Goal: Register for event/course

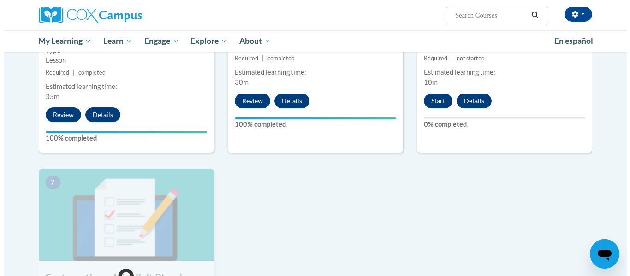
scroll to position [571, 0]
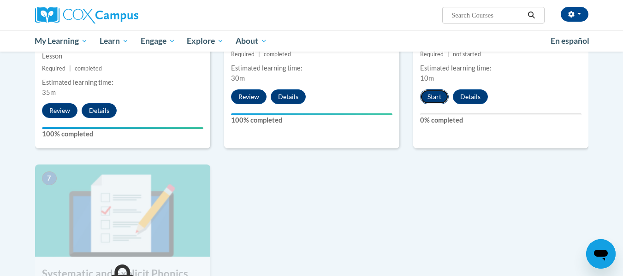
click at [434, 101] on button "Start" at bounding box center [434, 96] width 29 height 15
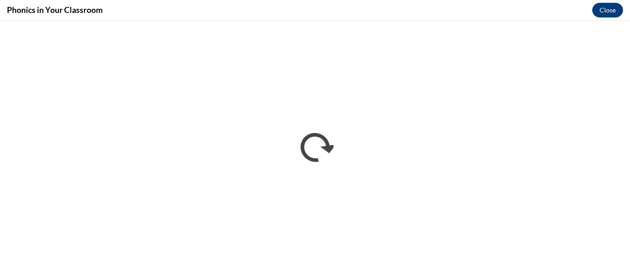
scroll to position [0, 0]
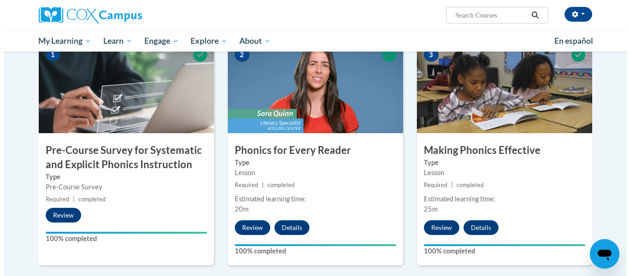
scroll to position [571, 0]
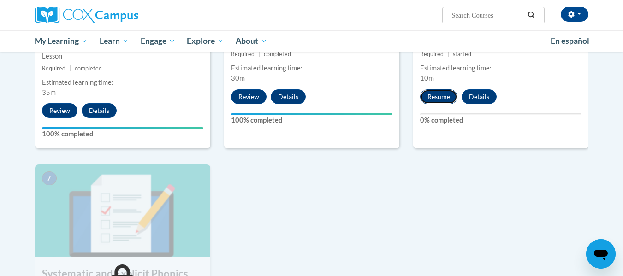
click at [446, 94] on button "Resume" at bounding box center [438, 96] width 37 height 15
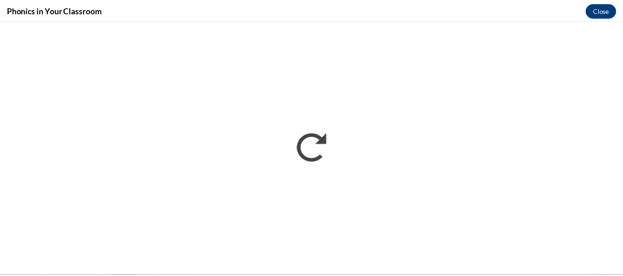
scroll to position [0, 0]
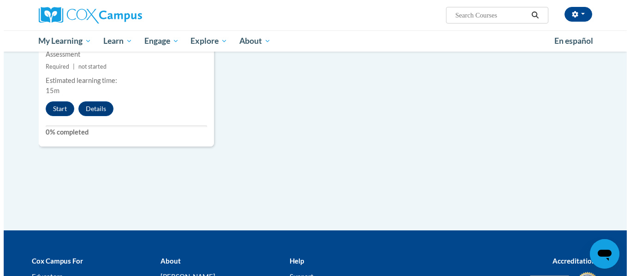
scroll to position [878, 0]
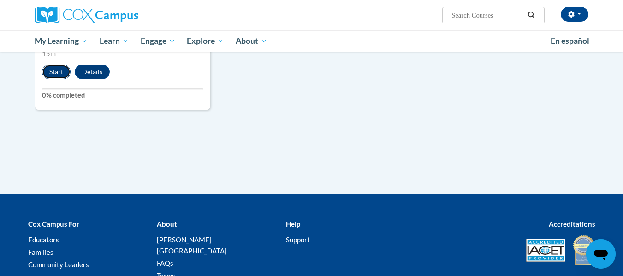
click at [51, 69] on button "Start" at bounding box center [56, 72] width 29 height 15
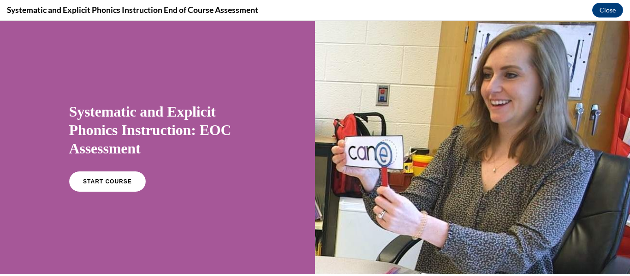
scroll to position [0, 0]
click at [115, 191] on div "START COURSE" at bounding box center [157, 185] width 177 height 28
click at [108, 176] on link "START COURSE" at bounding box center [107, 181] width 80 height 21
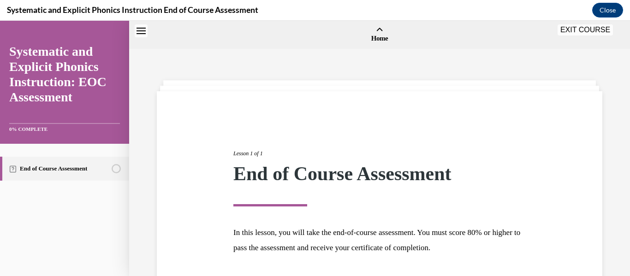
scroll to position [29, 0]
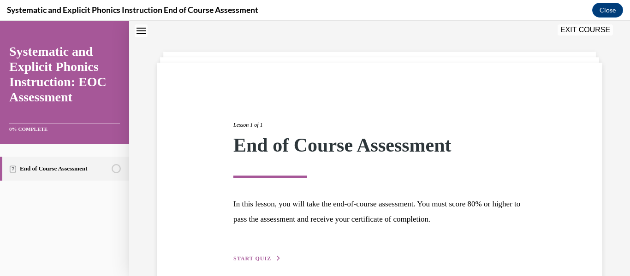
click at [256, 256] on span "START QUIZ" at bounding box center [252, 258] width 38 height 6
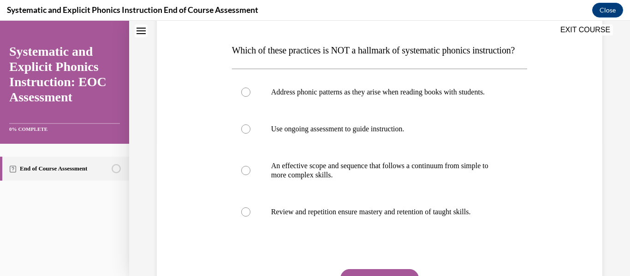
scroll to position [136, 0]
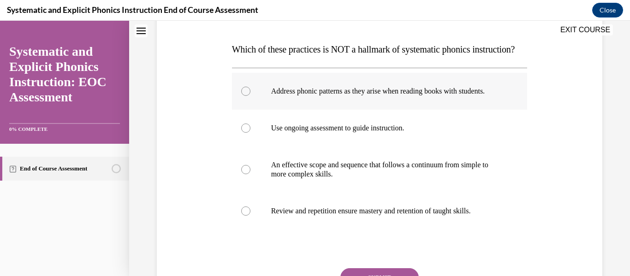
click at [244, 96] on div at bounding box center [245, 91] width 9 height 9
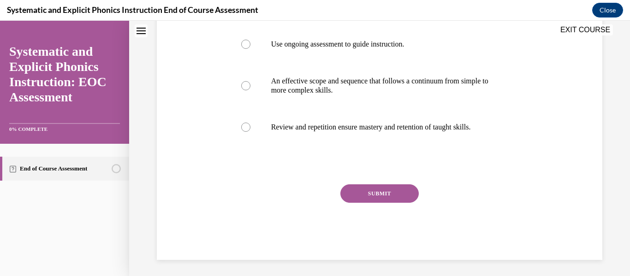
scroll to position [221, 0]
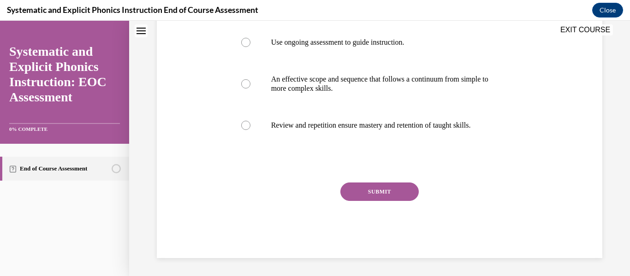
click at [394, 201] on button "SUBMIT" at bounding box center [379, 192] width 78 height 18
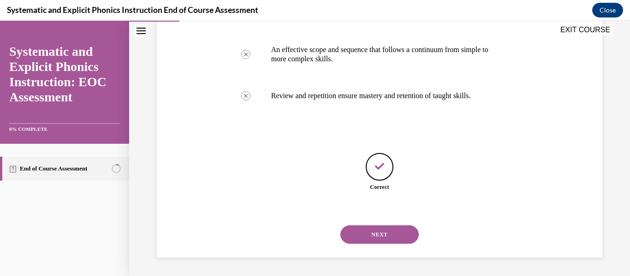
scroll to position [278, 0]
click at [393, 232] on button "NEXT" at bounding box center [379, 234] width 78 height 18
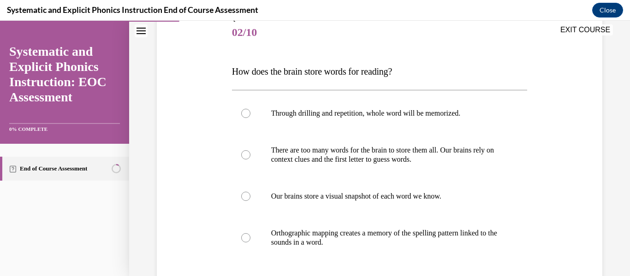
scroll to position [116, 0]
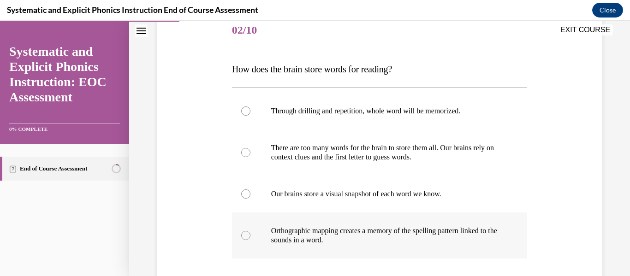
click at [386, 235] on p "Orthographic mapping creates a memory of the spelling pattern linked to the sou…" at bounding box center [387, 235] width 233 height 18
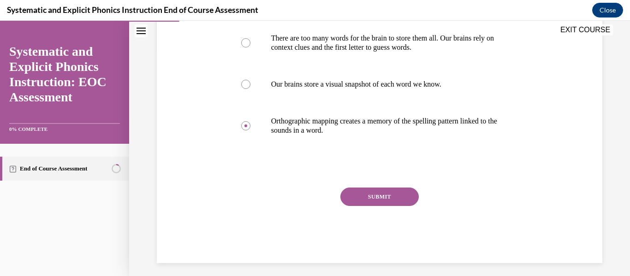
click at [368, 195] on button "SUBMIT" at bounding box center [379, 197] width 78 height 18
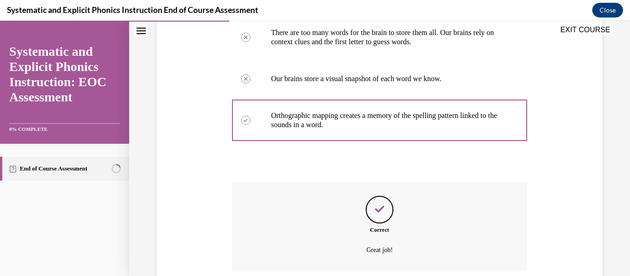
scroll to position [306, 0]
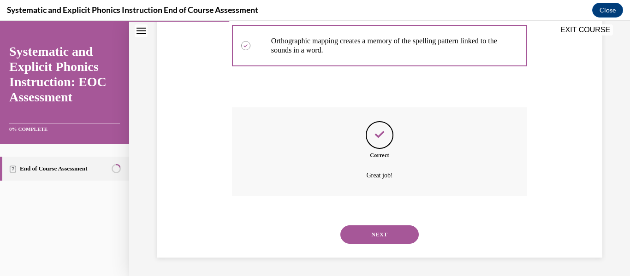
click at [377, 245] on div "NEXT" at bounding box center [379, 234] width 295 height 37
click at [377, 235] on button "NEXT" at bounding box center [379, 234] width 78 height 18
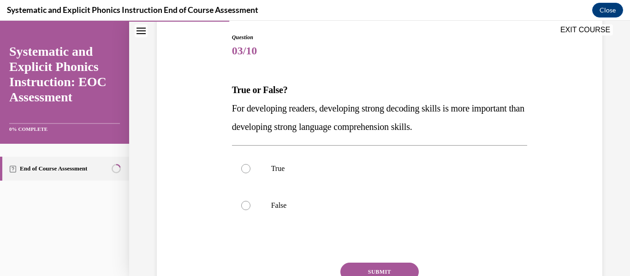
scroll to position [109, 0]
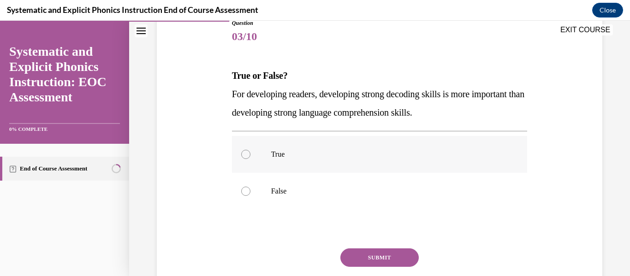
click at [304, 159] on p "True" at bounding box center [387, 154] width 233 height 9
click at [378, 262] on button "SUBMIT" at bounding box center [379, 257] width 78 height 18
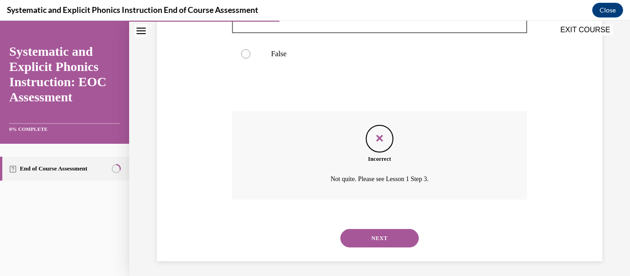
scroll to position [250, 0]
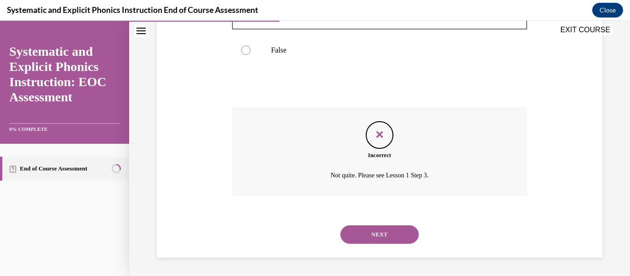
click at [384, 233] on button "NEXT" at bounding box center [379, 234] width 78 height 18
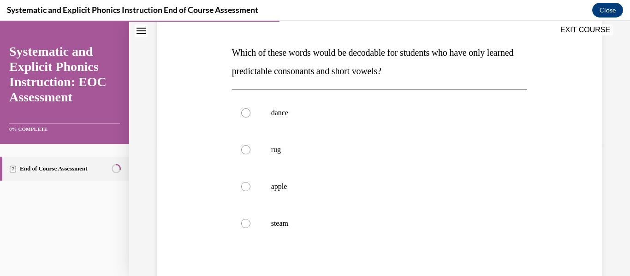
scroll to position [136, 0]
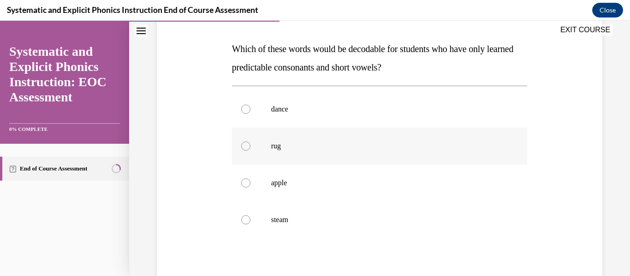
click at [282, 140] on div at bounding box center [379, 146] width 295 height 37
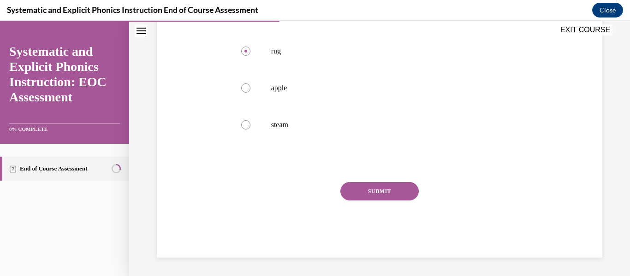
click at [350, 188] on button "SUBMIT" at bounding box center [379, 191] width 78 height 18
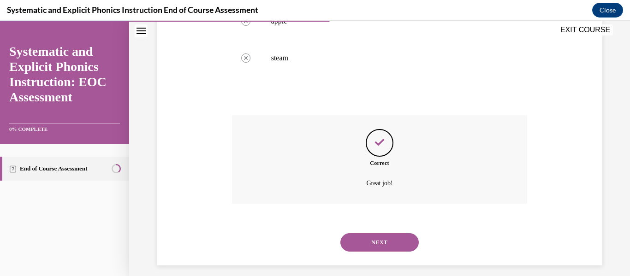
scroll to position [306, 0]
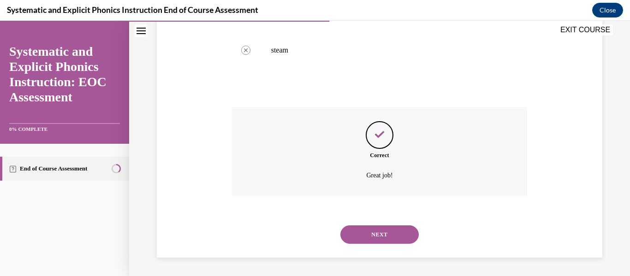
click at [361, 234] on button "NEXT" at bounding box center [379, 234] width 78 height 18
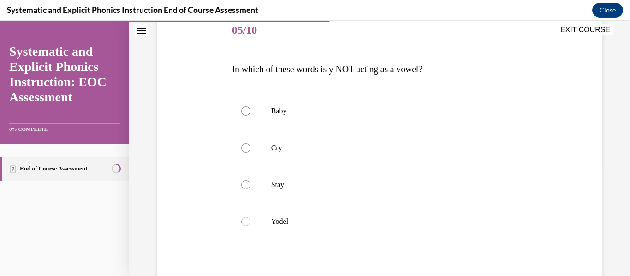
scroll to position [118, 0]
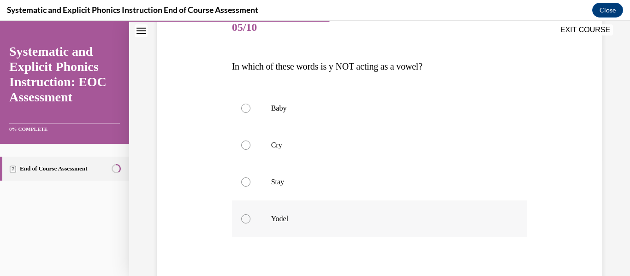
click at [267, 224] on div at bounding box center [379, 219] width 295 height 37
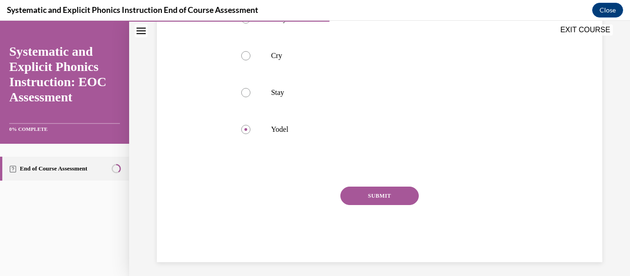
scroll to position [213, 0]
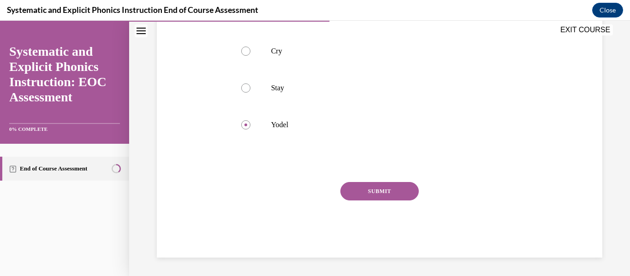
click at [376, 198] on button "SUBMIT" at bounding box center [379, 191] width 78 height 18
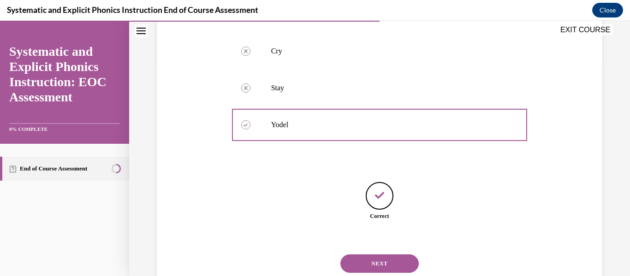
scroll to position [242, 0]
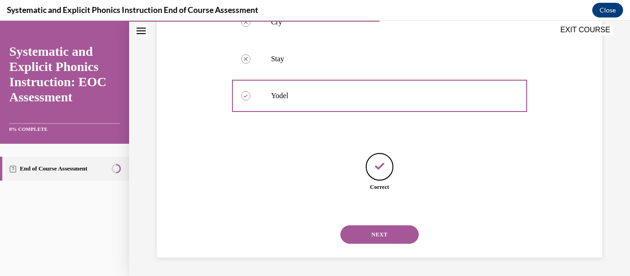
click at [386, 240] on button "NEXT" at bounding box center [379, 234] width 78 height 18
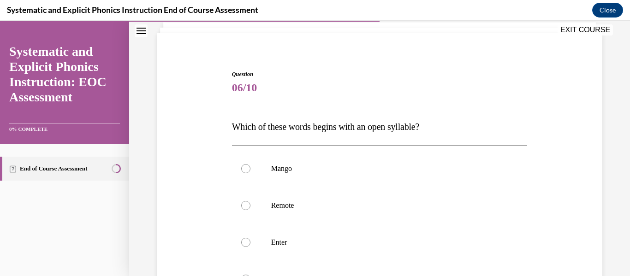
scroll to position [79, 0]
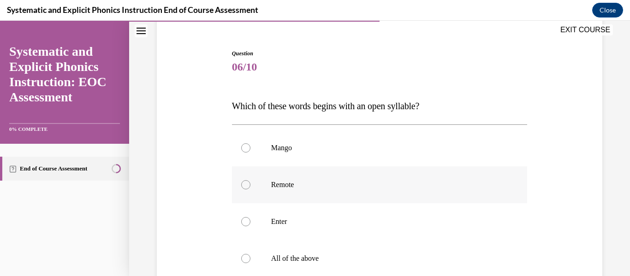
click at [347, 188] on p "Remote" at bounding box center [387, 184] width 233 height 9
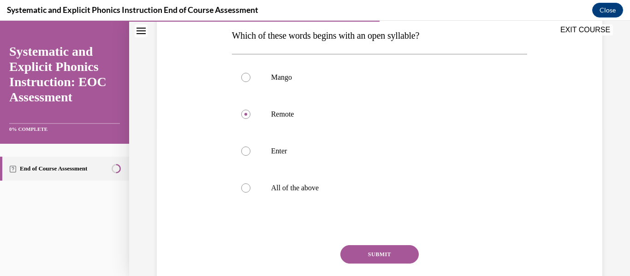
click at [382, 258] on button "SUBMIT" at bounding box center [379, 254] width 78 height 18
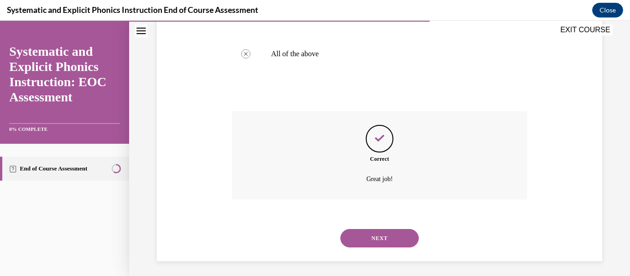
scroll to position [287, 0]
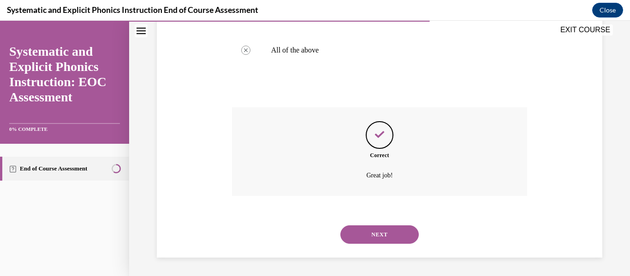
click at [382, 240] on button "NEXT" at bounding box center [379, 234] width 78 height 18
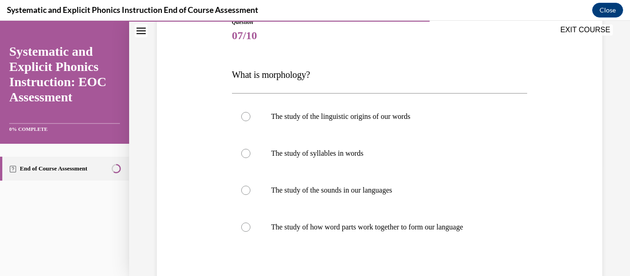
scroll to position [111, 0]
click at [383, 229] on p "The study of how word parts work together to form our language" at bounding box center [387, 226] width 233 height 9
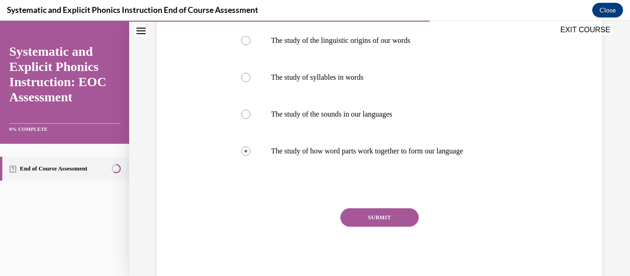
click at [365, 216] on button "SUBMIT" at bounding box center [379, 217] width 78 height 18
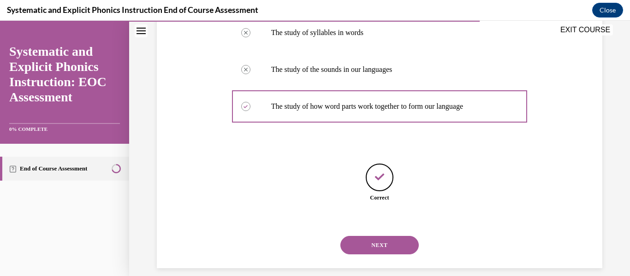
scroll to position [242, 0]
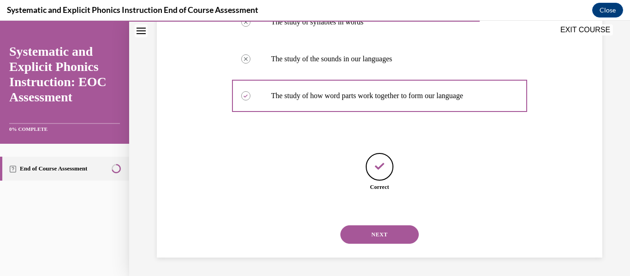
click at [367, 236] on button "NEXT" at bounding box center [379, 234] width 78 height 18
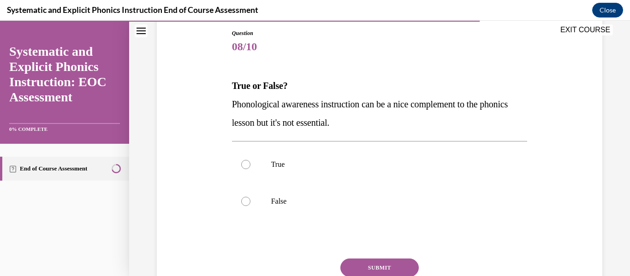
scroll to position [100, 0]
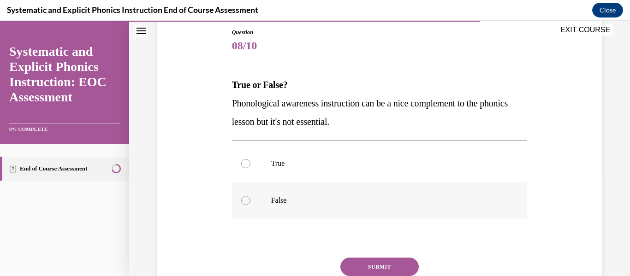
click at [297, 197] on p "False" at bounding box center [387, 200] width 233 height 9
click at [389, 269] on button "SUBMIT" at bounding box center [379, 267] width 78 height 18
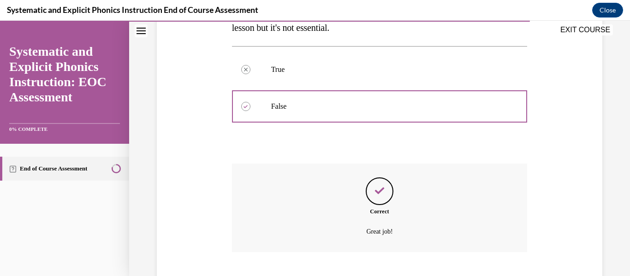
scroll to position [250, 0]
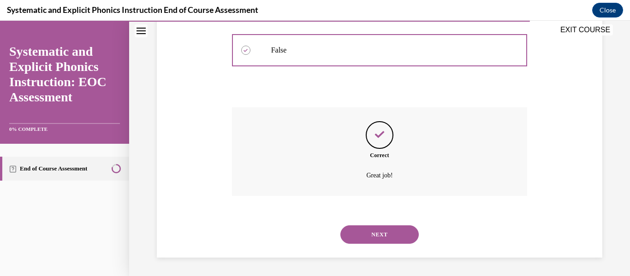
click at [386, 238] on button "NEXT" at bounding box center [379, 234] width 78 height 18
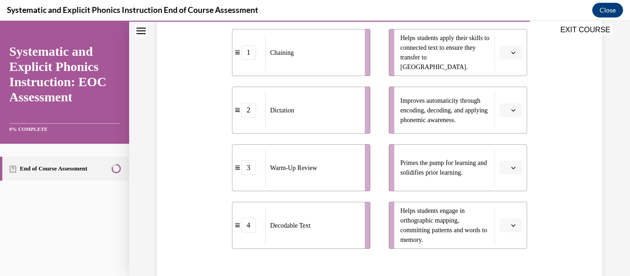
scroll to position [208, 0]
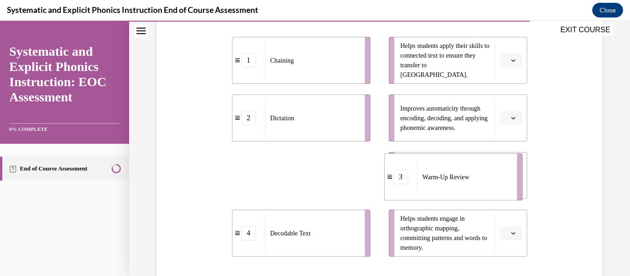
drag, startPoint x: 335, startPoint y: 183, endPoint x: 484, endPoint y: 185, distance: 149.4
click at [484, 185] on div "Warm-Up Review" at bounding box center [464, 177] width 94 height 37
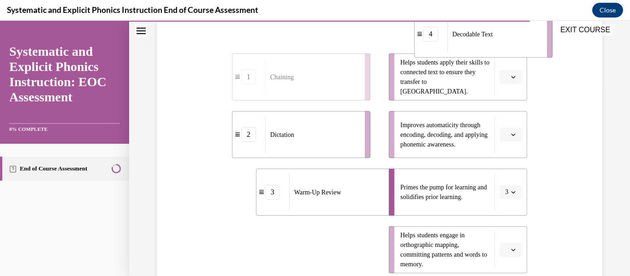
scroll to position [161, 0]
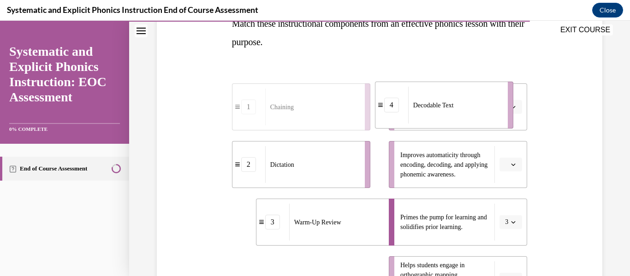
drag, startPoint x: 299, startPoint y: 234, endPoint x: 442, endPoint y: 109, distance: 189.5
click at [442, 109] on span "Decodable Text" at bounding box center [433, 105] width 41 height 10
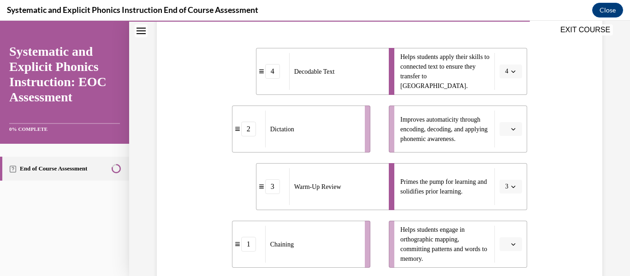
scroll to position [199, 0]
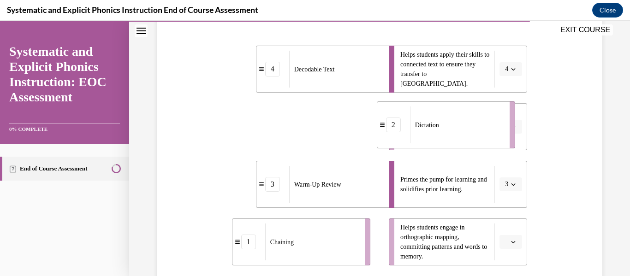
drag, startPoint x: 318, startPoint y: 126, endPoint x: 459, endPoint y: 120, distance: 141.2
click at [459, 120] on div "Dictation" at bounding box center [457, 124] width 94 height 37
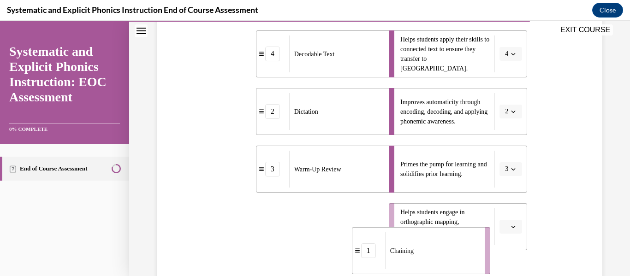
scroll to position [231, 0]
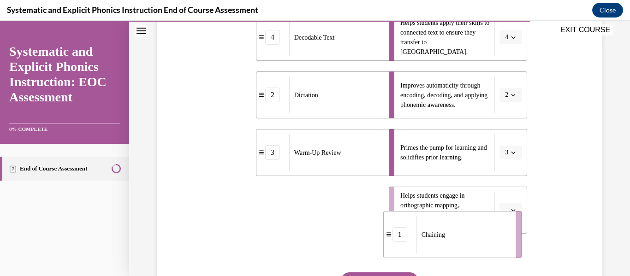
drag, startPoint x: 342, startPoint y: 247, endPoint x: 493, endPoint y: 239, distance: 150.5
click at [493, 239] on div "Chaining" at bounding box center [463, 234] width 94 height 37
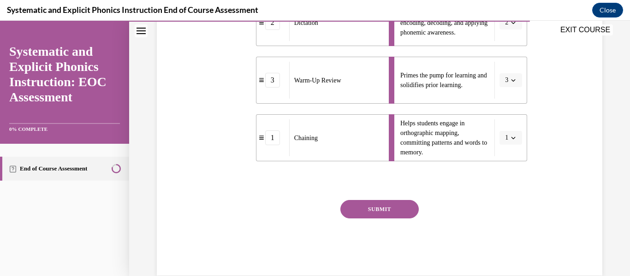
scroll to position [306, 0]
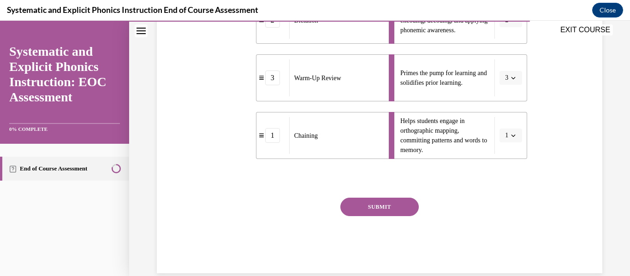
click at [356, 201] on button "SUBMIT" at bounding box center [379, 207] width 78 height 18
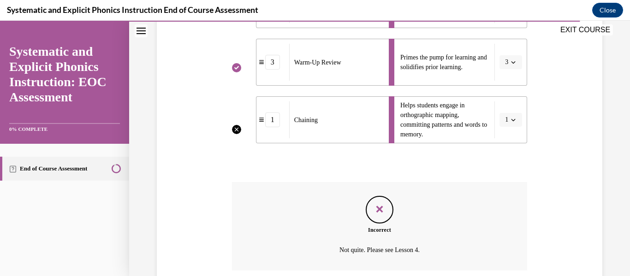
scroll to position [396, 0]
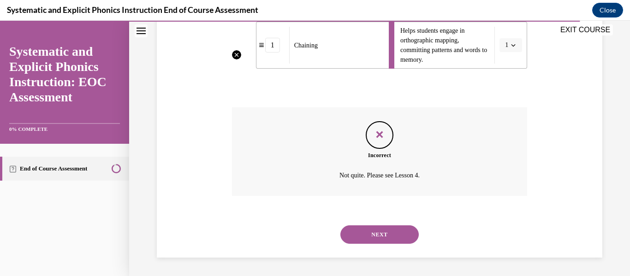
click at [359, 234] on button "NEXT" at bounding box center [379, 234] width 78 height 18
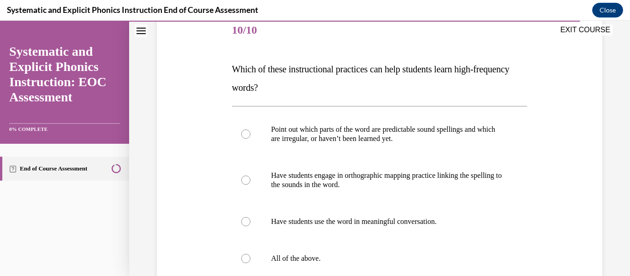
scroll to position [126, 0]
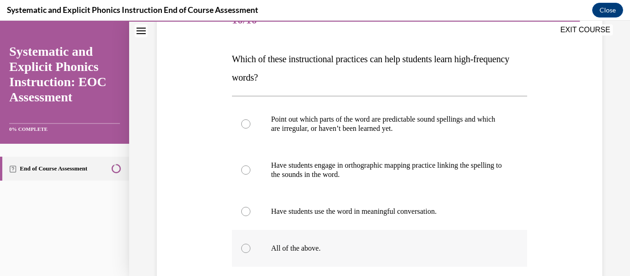
click at [254, 254] on div at bounding box center [379, 248] width 295 height 37
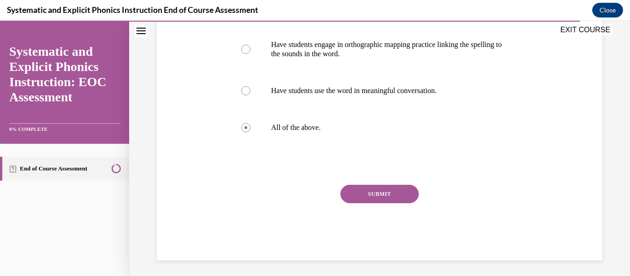
click at [355, 196] on button "SUBMIT" at bounding box center [379, 194] width 78 height 18
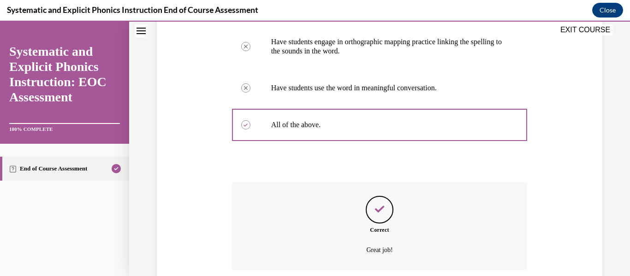
scroll to position [324, 0]
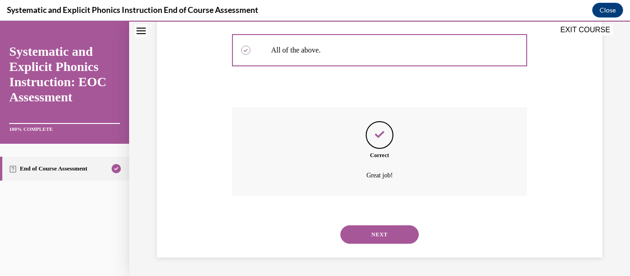
click at [366, 243] on button "NEXT" at bounding box center [379, 234] width 78 height 18
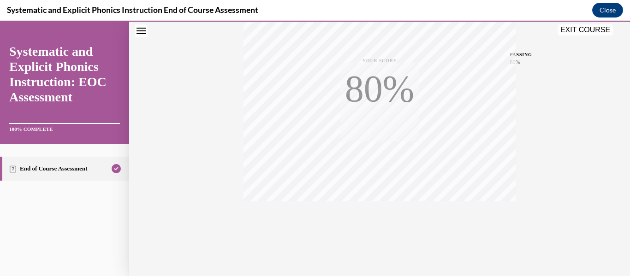
scroll to position [217, 0]
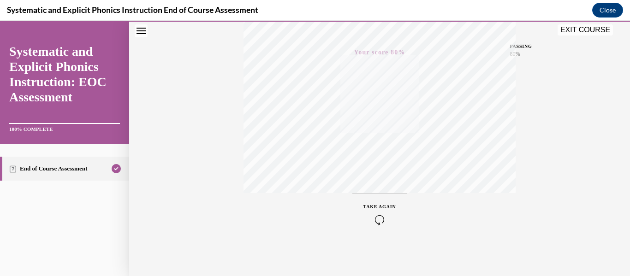
click at [565, 29] on button "EXIT COURSE" at bounding box center [584, 29] width 55 height 11
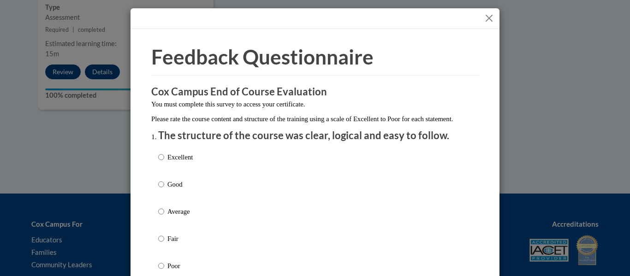
click at [167, 189] on p "Good" at bounding box center [179, 184] width 25 height 10
click at [164, 189] on input "Good" at bounding box center [161, 184] width 6 height 10
radio input "true"
click at [182, 162] on p "Excellent" at bounding box center [179, 157] width 25 height 10
click at [164, 162] on input "Excellent" at bounding box center [161, 157] width 6 height 10
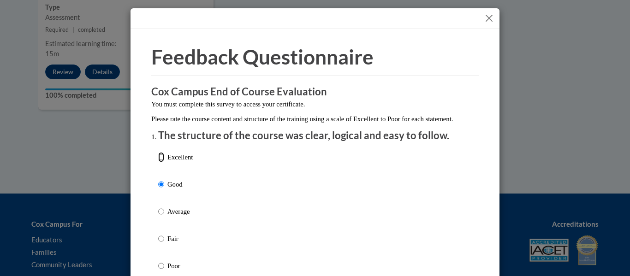
radio input "true"
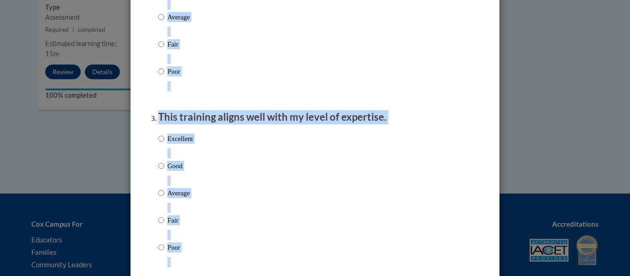
scroll to position [425, 0]
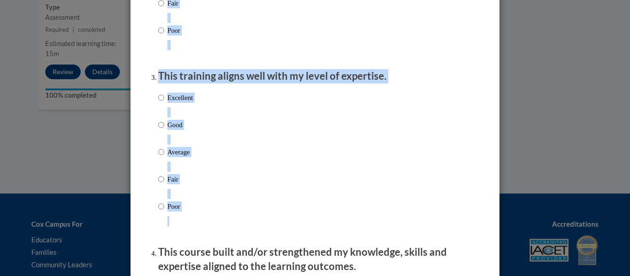
drag, startPoint x: 172, startPoint y: 94, endPoint x: 192, endPoint y: 193, distance: 100.7
click at [176, 103] on p "Excellent" at bounding box center [179, 98] width 25 height 10
click at [164, 103] on input "Excellent" at bounding box center [161, 98] width 6 height 10
radio input "true"
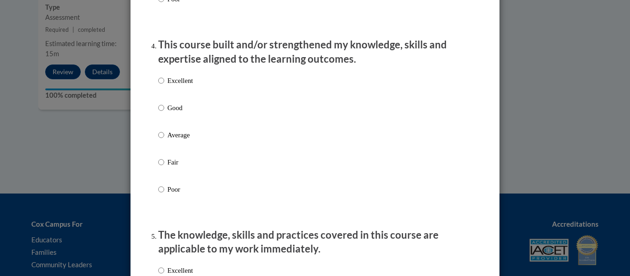
scroll to position [650, 0]
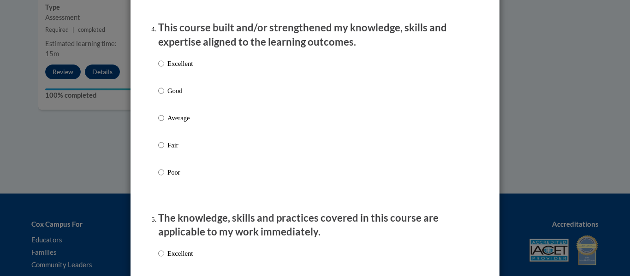
click at [176, 69] on p "Excellent" at bounding box center [179, 64] width 25 height 10
click at [164, 69] on input "Excellent" at bounding box center [161, 64] width 6 height 10
radio input "true"
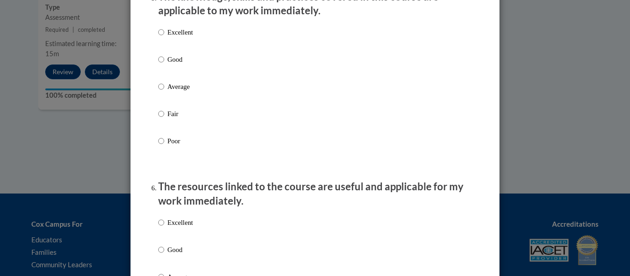
scroll to position [868, 0]
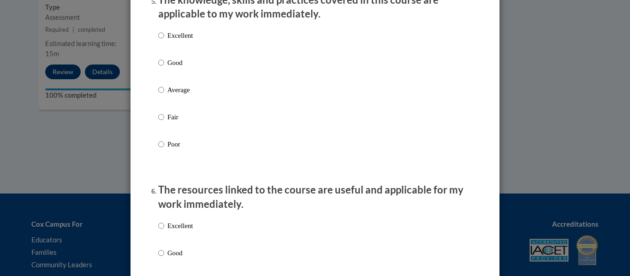
click at [172, 68] on p "Good" at bounding box center [179, 63] width 25 height 10
click at [164, 68] on input "Good" at bounding box center [161, 63] width 6 height 10
radio input "true"
click at [170, 258] on p "Good" at bounding box center [179, 253] width 25 height 10
click at [164, 258] on input "Good" at bounding box center [161, 253] width 6 height 10
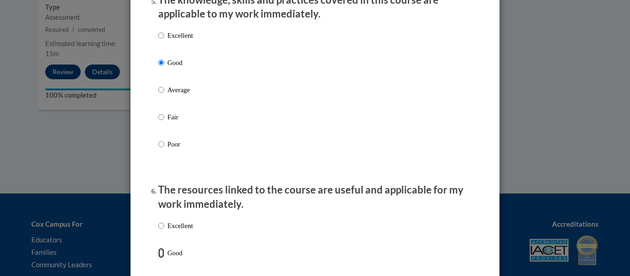
radio input "true"
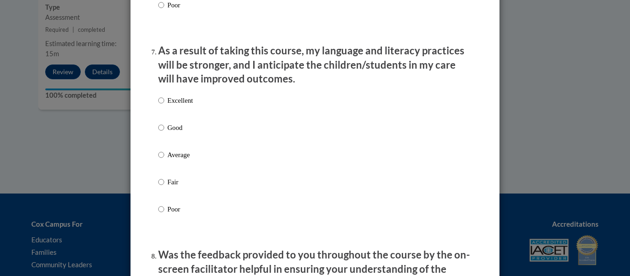
scroll to position [1205, 0]
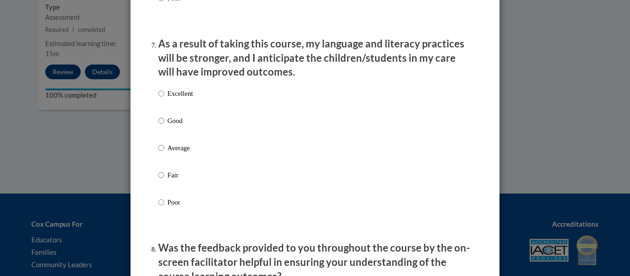
click at [171, 125] on p "Good" at bounding box center [179, 121] width 25 height 10
click at [164, 125] on input "Good" at bounding box center [161, 121] width 6 height 10
radio input "true"
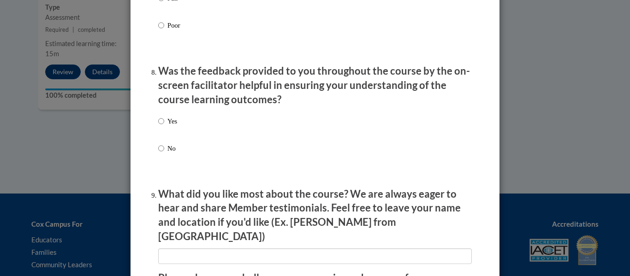
scroll to position [1395, 0]
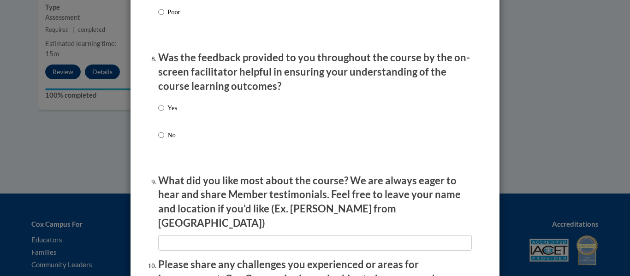
click at [167, 113] on p "Yes" at bounding box center [172, 108] width 10 height 10
click at [164, 113] on input "Yes" at bounding box center [161, 108] width 6 height 10
radio input "true"
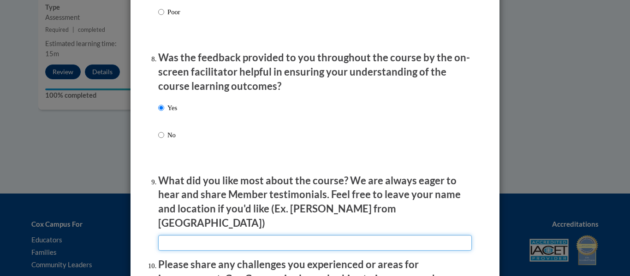
click at [242, 240] on input "textbox" at bounding box center [314, 243] width 313 height 16
type input "Videos of classroom in action"
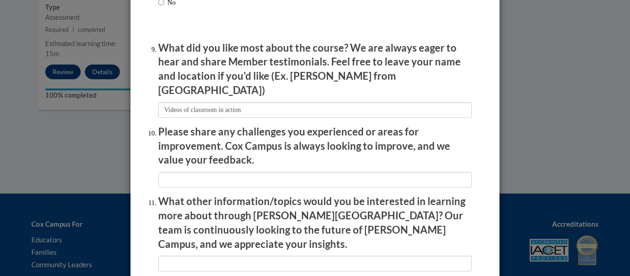
scroll to position [1551, 0]
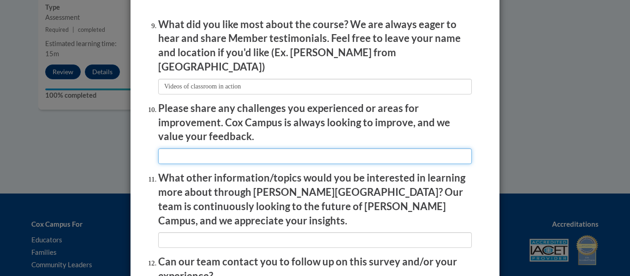
click at [304, 152] on input "textbox" at bounding box center [314, 156] width 313 height 16
type input "I would like to learn more of how to actually apply it in the classroom - more …"
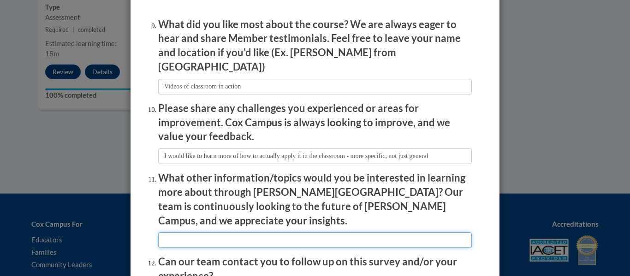
click at [291, 232] on input "textbox" at bounding box center [314, 240] width 313 height 16
type input "More sample lessons"
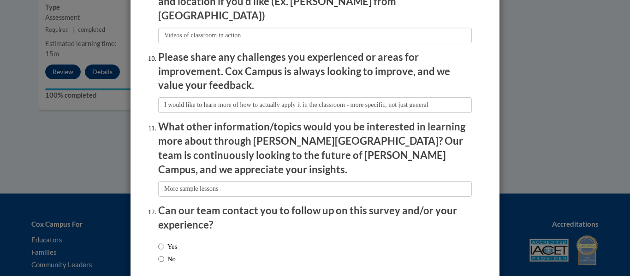
scroll to position [1639, 0]
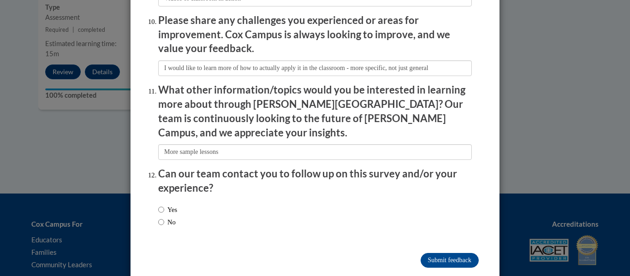
click at [166, 205] on label "Yes" at bounding box center [167, 210] width 19 height 10
click at [164, 205] on input "Yes" at bounding box center [161, 210] width 6 height 10
radio input "true"
click at [452, 253] on input "Submit feedback" at bounding box center [449, 260] width 58 height 15
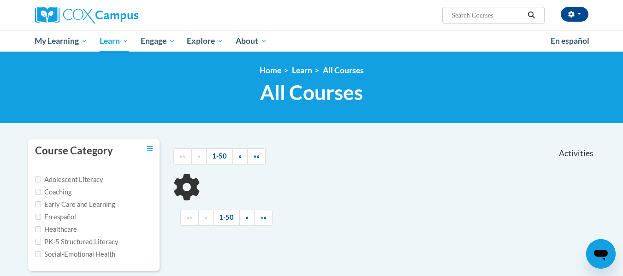
click at [475, 15] on input "Search..." at bounding box center [487, 15] width 74 height 11
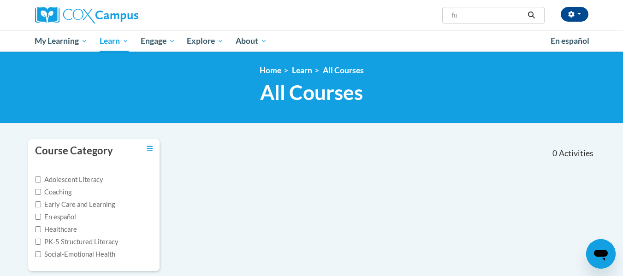
type input "f"
type input "fluency"
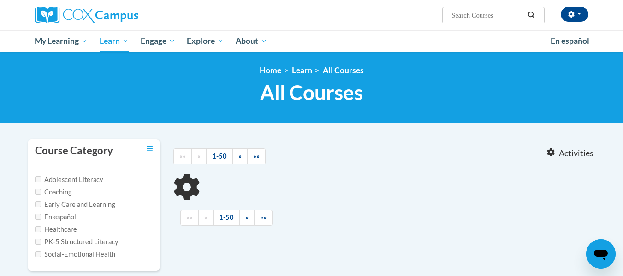
type input "fluency"
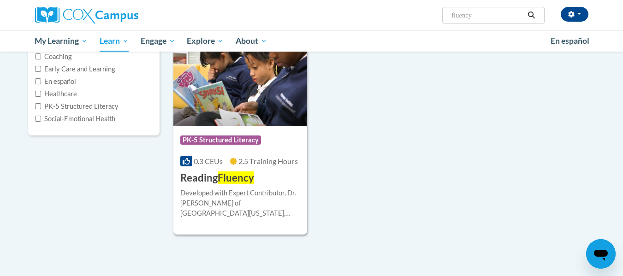
scroll to position [139, 0]
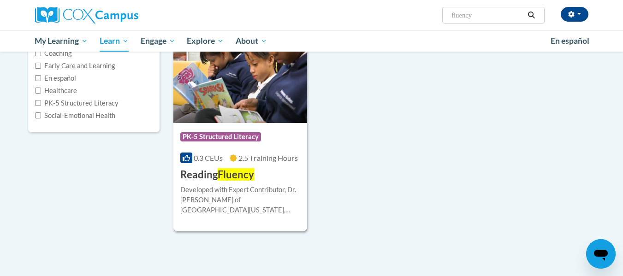
click at [225, 169] on span "Fluency" at bounding box center [236, 174] width 36 height 12
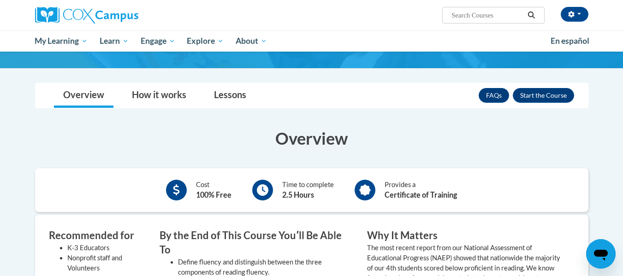
scroll to position [134, 0]
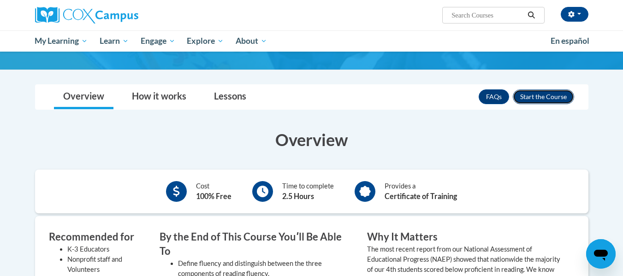
click at [544, 89] on button "Enroll" at bounding box center [543, 96] width 61 height 15
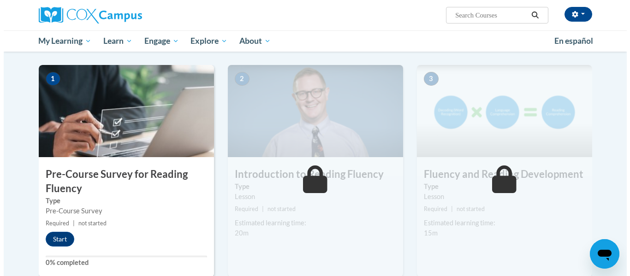
scroll to position [240, 0]
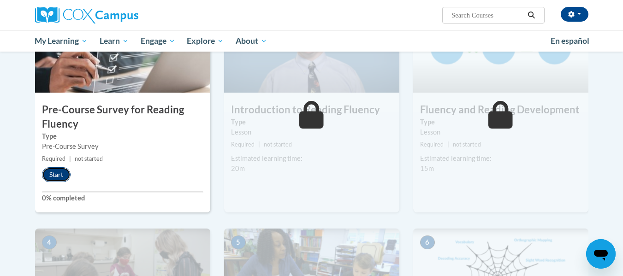
click at [55, 178] on button "Start" at bounding box center [56, 174] width 29 height 15
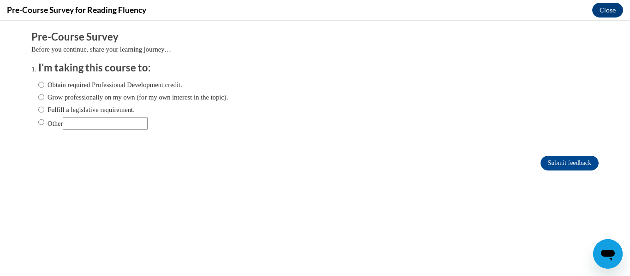
scroll to position [0, 0]
click at [60, 112] on label "Fulfill a legislative requirement." at bounding box center [86, 110] width 96 height 10
click at [44, 112] on input "Fulfill a legislative requirement." at bounding box center [41, 110] width 6 height 10
radio input "true"
click at [564, 158] on input "Submit feedback" at bounding box center [569, 163] width 58 height 15
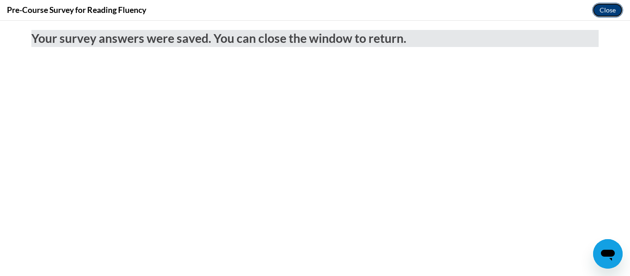
click at [614, 12] on button "Close" at bounding box center [607, 10] width 31 height 15
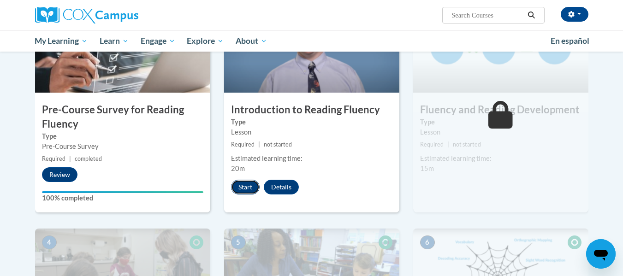
click at [245, 184] on button "Start" at bounding box center [245, 187] width 29 height 15
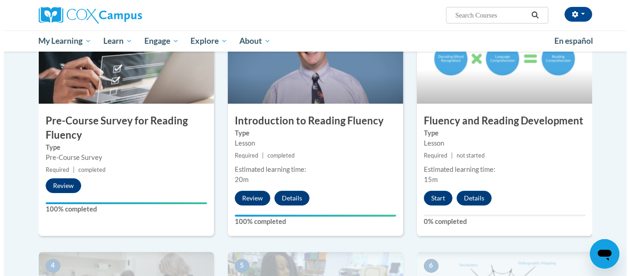
scroll to position [241, 0]
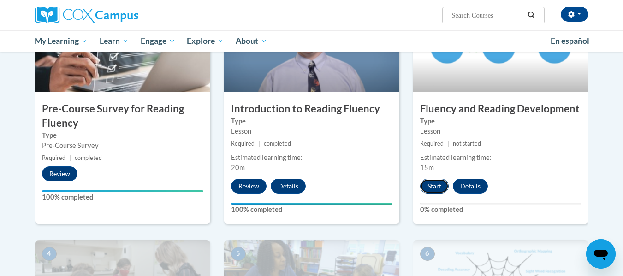
click at [435, 184] on button "Start" at bounding box center [434, 186] width 29 height 15
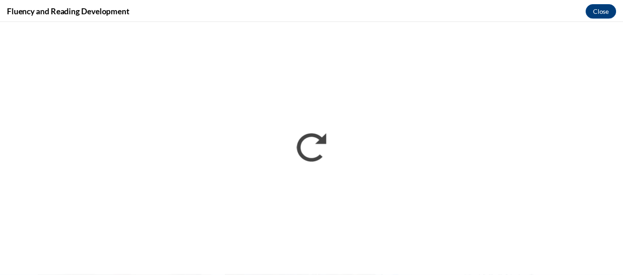
scroll to position [0, 0]
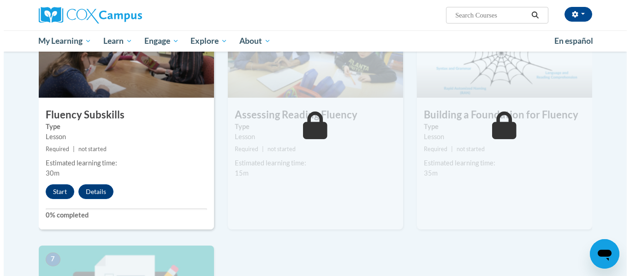
scroll to position [474, 0]
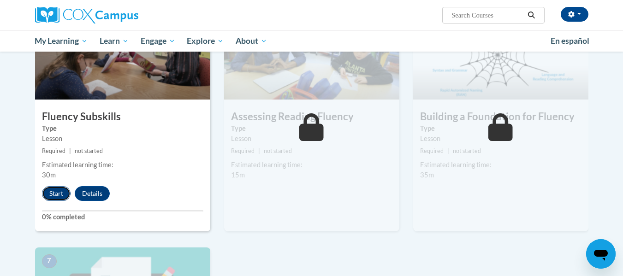
click at [62, 199] on button "Start" at bounding box center [56, 193] width 29 height 15
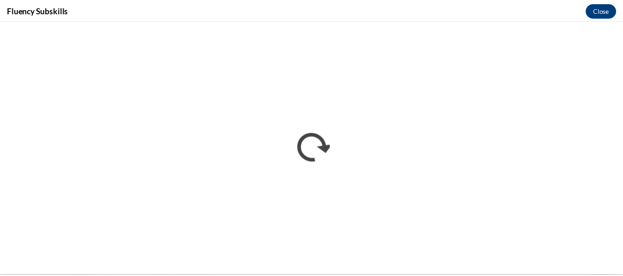
scroll to position [0, 0]
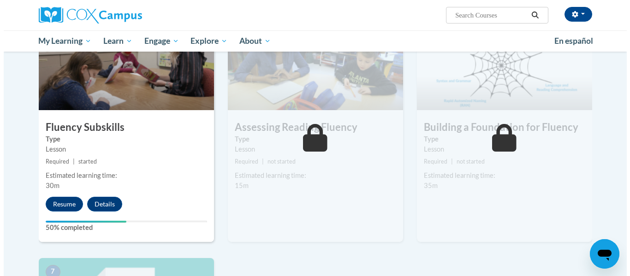
scroll to position [488, 0]
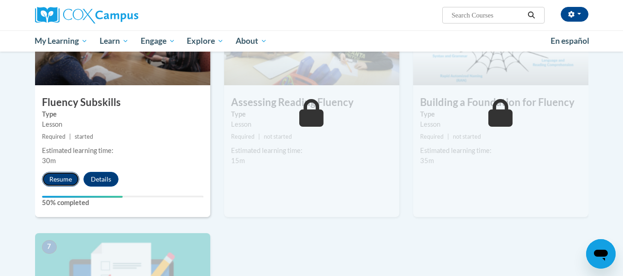
click at [55, 182] on button "Resume" at bounding box center [60, 179] width 37 height 15
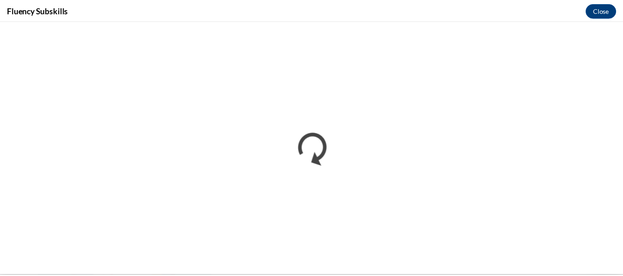
scroll to position [0, 0]
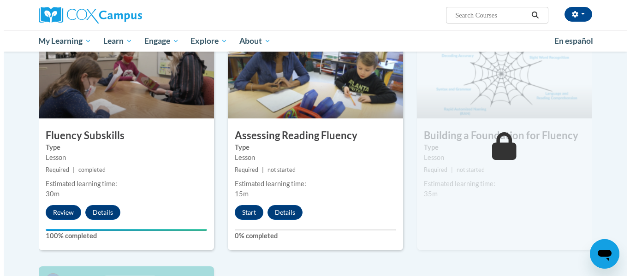
scroll to position [453, 0]
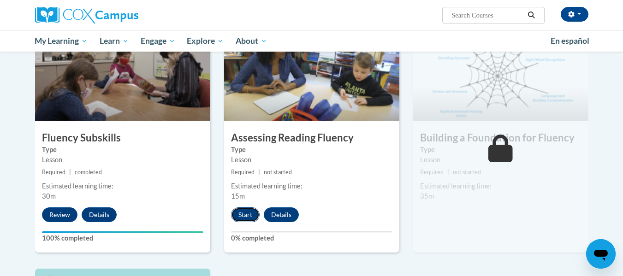
click at [251, 213] on button "Start" at bounding box center [245, 214] width 29 height 15
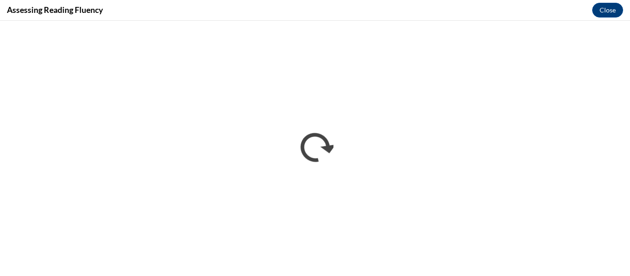
scroll to position [0, 0]
